Goal: Navigation & Orientation: Find specific page/section

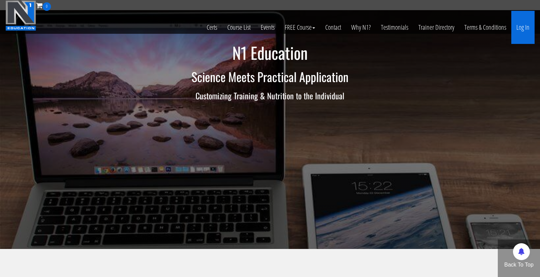
click at [520, 27] on link "Log In" at bounding box center [522, 27] width 23 height 33
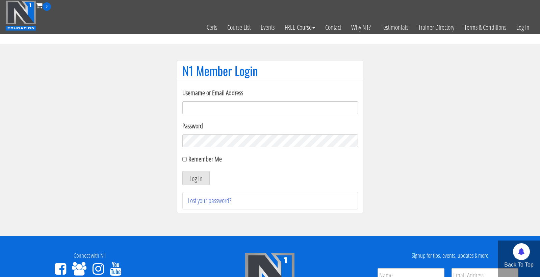
type input "cmoxley"
click at [195, 178] on button "Log In" at bounding box center [195, 178] width 27 height 14
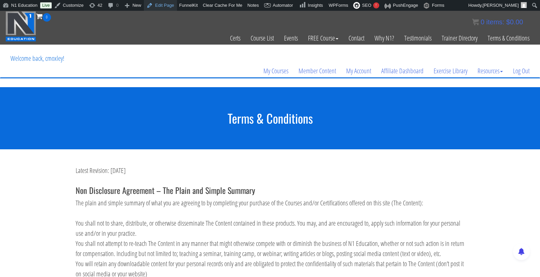
click at [163, 5] on link "Edit Page" at bounding box center [160, 5] width 33 height 11
